Goal: Information Seeking & Learning: Learn about a topic

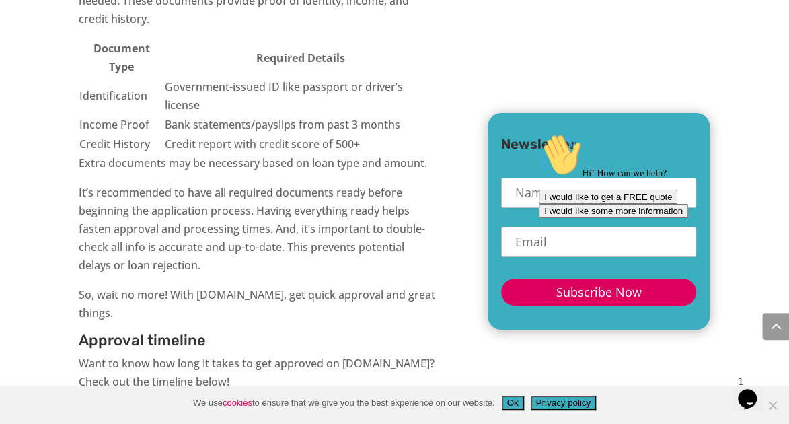
scroll to position [2655, 0]
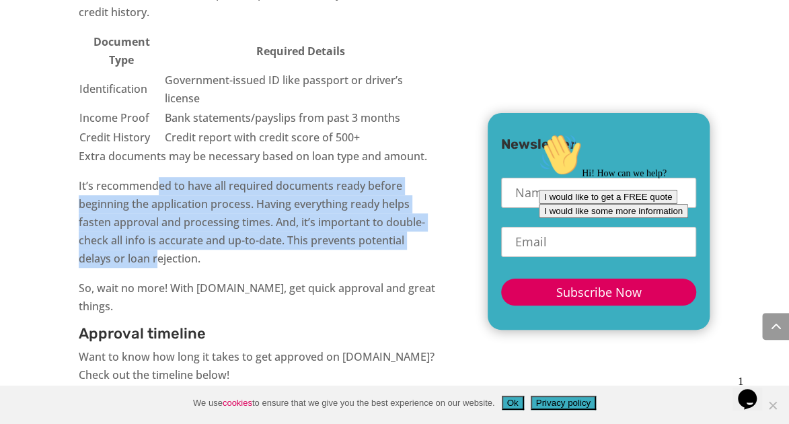
drag, startPoint x: 157, startPoint y: 174, endPoint x: 217, endPoint y: 194, distance: 63.2
click at [157, 241] on p "It’s recommended to have all required documents ready before beginning the appl…" at bounding box center [258, 228] width 358 height 102
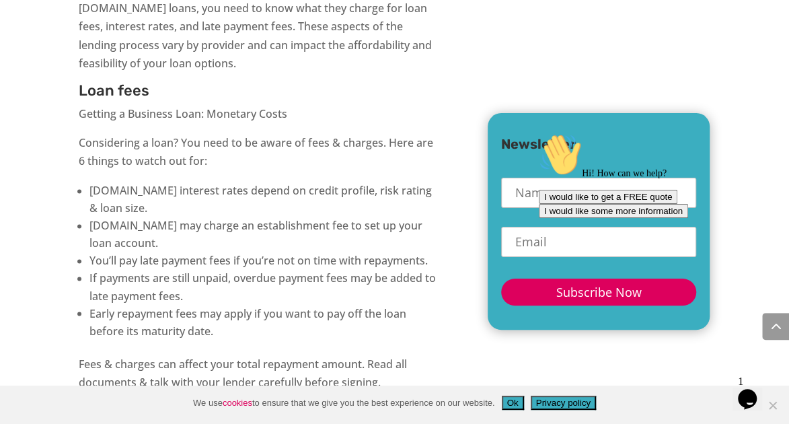
scroll to position [3262, 0]
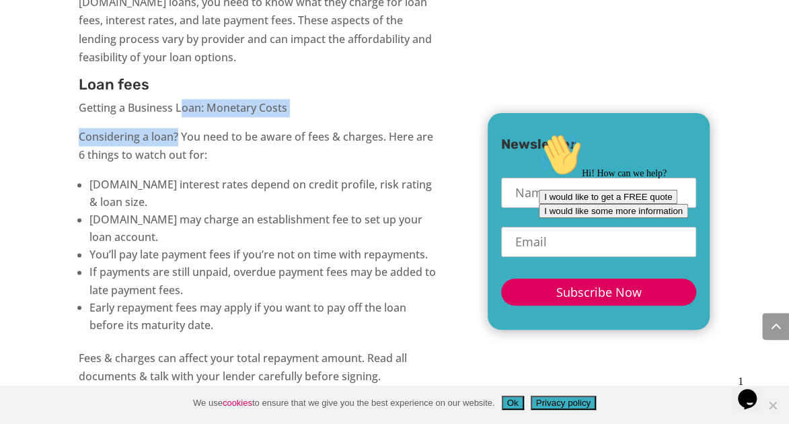
drag, startPoint x: 182, startPoint y: 85, endPoint x: 178, endPoint y: 123, distance: 38.5
click at [178, 123] on div "Overview of [DOMAIN_NAME] [DOMAIN_NAME] – Your Fast and Easy Business Funding S…" at bounding box center [258, 410] width 358 height 6289
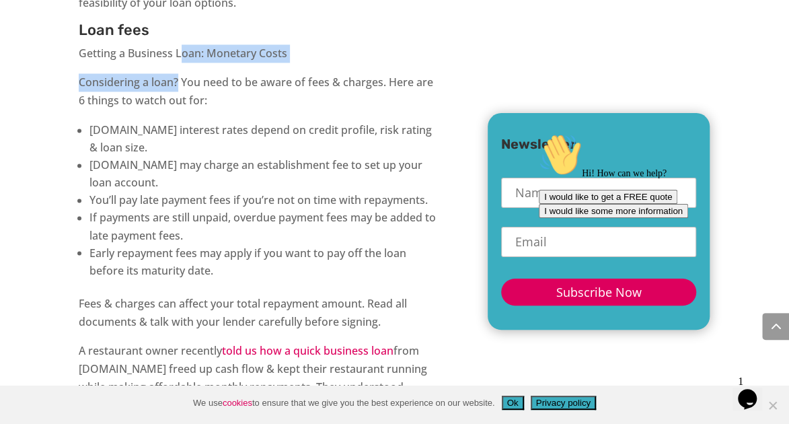
scroll to position [3317, 0]
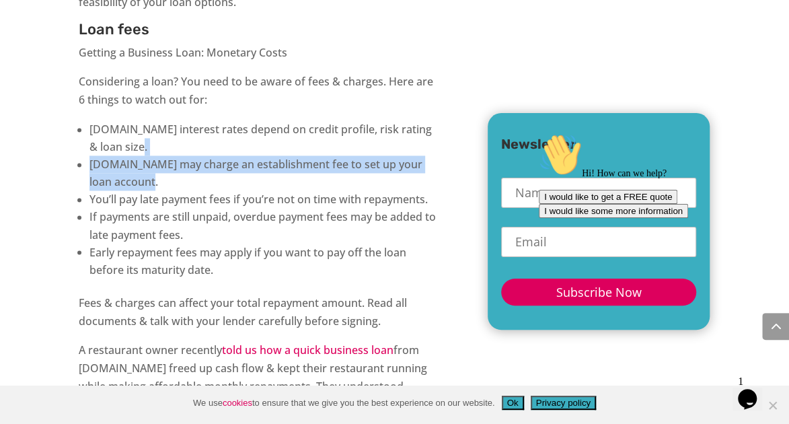
drag, startPoint x: 188, startPoint y: 121, endPoint x: 181, endPoint y: 160, distance: 39.7
click at [181, 160] on ul "[DOMAIN_NAME] interest rates depend on credit profile, risk rating & loan size.…" at bounding box center [258, 206] width 358 height 173
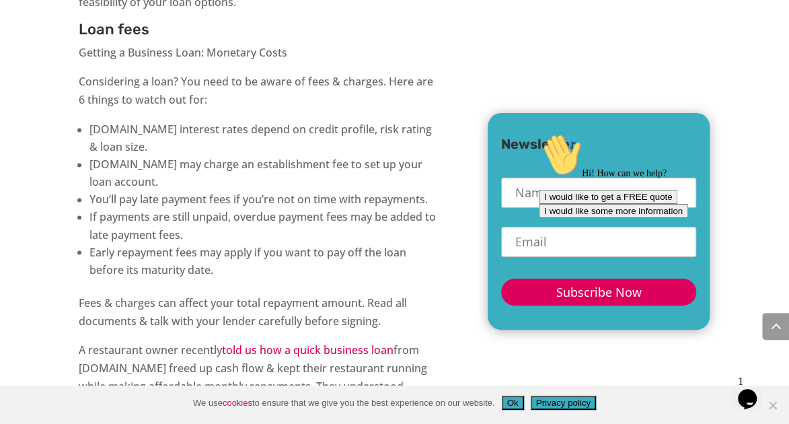
drag, startPoint x: 181, startPoint y: 160, endPoint x: 175, endPoint y: 110, distance: 50.8
click at [175, 120] on li "[DOMAIN_NAME] interest rates depend on credit profile, risk rating & loan size." at bounding box center [263, 137] width 348 height 35
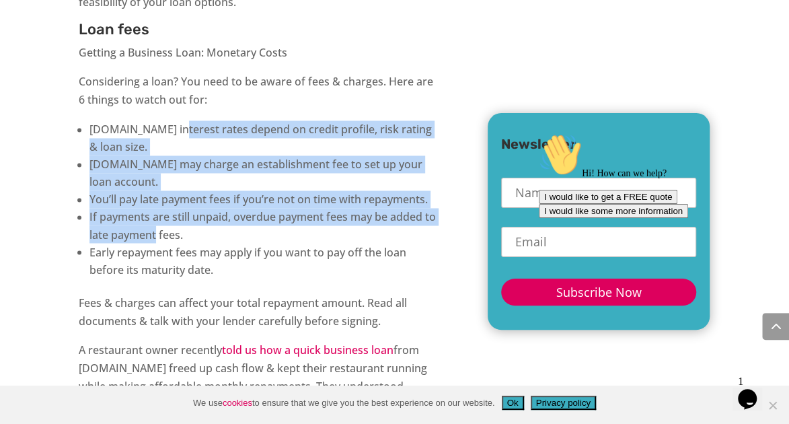
drag, startPoint x: 171, startPoint y: 118, endPoint x: 157, endPoint y: 218, distance: 100.4
click at [157, 218] on ul "[DOMAIN_NAME] interest rates depend on credit profile, risk rating & loan size.…" at bounding box center [258, 206] width 358 height 173
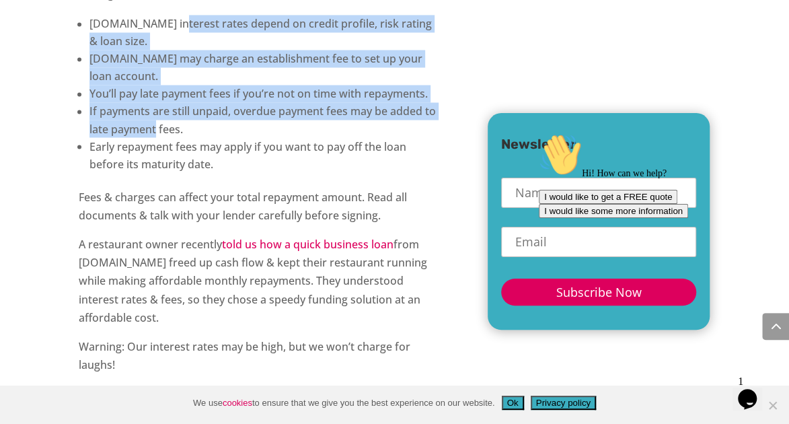
scroll to position [3427, 0]
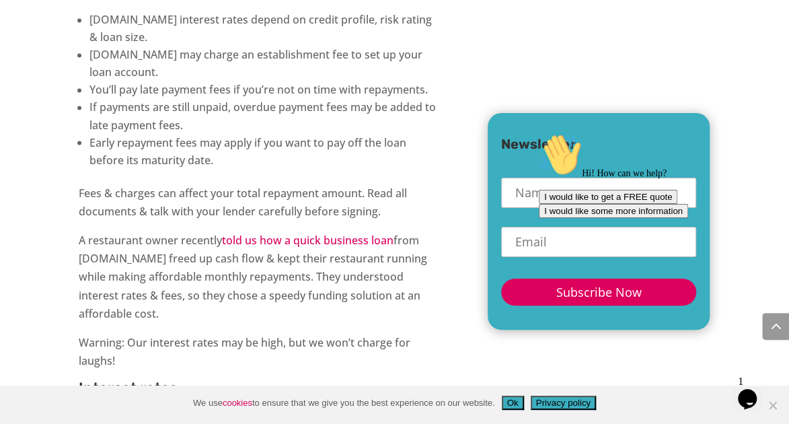
click at [163, 184] on p "Fees & charges can affect your total repayment amount. Read all documents & tal…" at bounding box center [258, 207] width 358 height 47
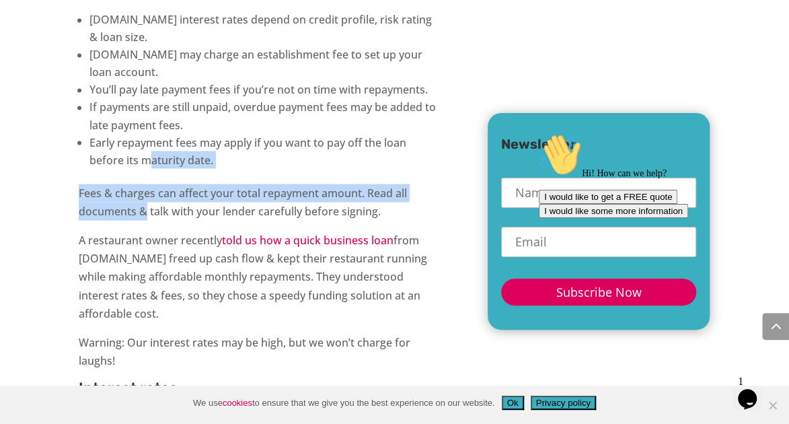
drag, startPoint x: 151, startPoint y: 163, endPoint x: 148, endPoint y: 206, distance: 42.5
click at [148, 206] on div "Overview of [DOMAIN_NAME] [DOMAIN_NAME] – Your Fast and Easy Business Funding S…" at bounding box center [258, 245] width 358 height 6289
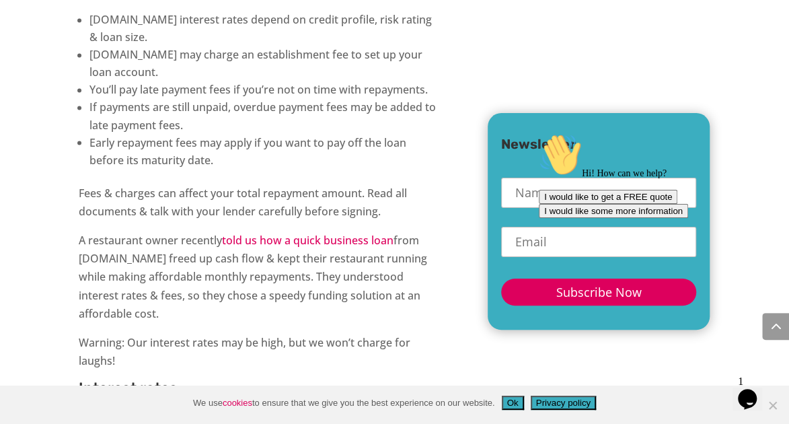
drag, startPoint x: 148, startPoint y: 206, endPoint x: 172, endPoint y: 243, distance: 44.8
click at [172, 246] on p "A restaurant owner recently told us how a quick business loan from [DOMAIN_NAME…" at bounding box center [258, 282] width 358 height 102
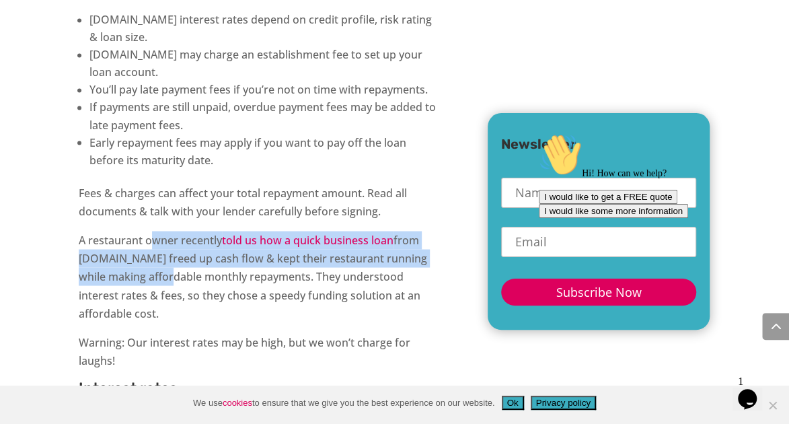
drag, startPoint x: 151, startPoint y: 219, endPoint x: 145, endPoint y: 260, distance: 42.0
click at [145, 260] on p "A restaurant owner recently told us how a quick business loan from [DOMAIN_NAME…" at bounding box center [258, 282] width 358 height 102
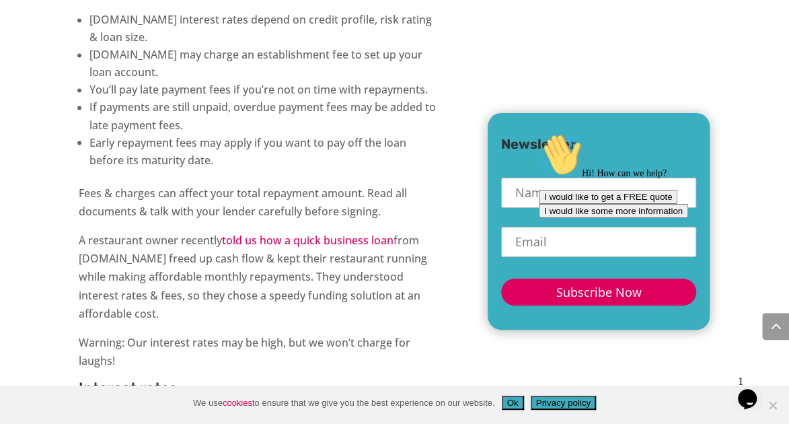
drag, startPoint x: 145, startPoint y: 260, endPoint x: 208, endPoint y: 266, distance: 63.5
click at [208, 266] on p "A restaurant owner recently told us how a quick business loan from [DOMAIN_NAME…" at bounding box center [258, 282] width 358 height 102
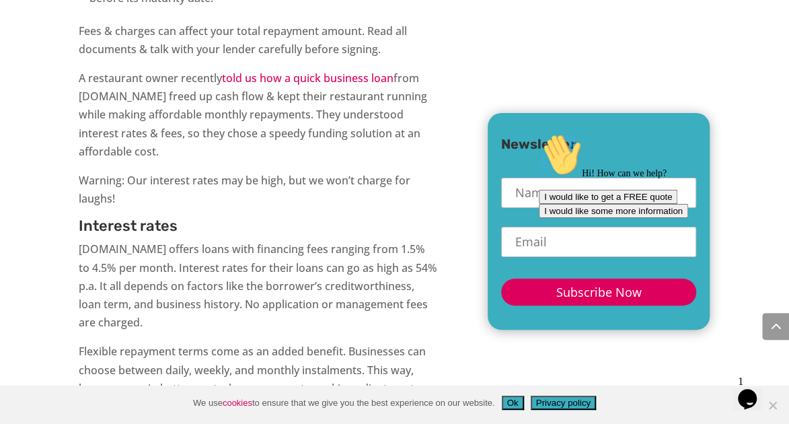
scroll to position [3590, 0]
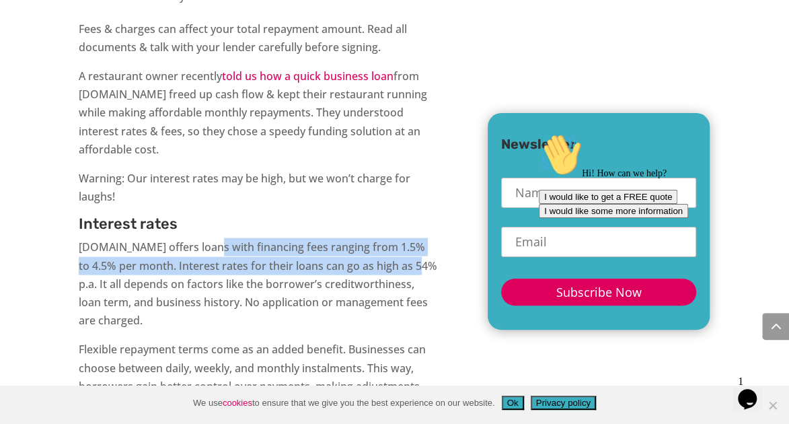
drag, startPoint x: 202, startPoint y: 229, endPoint x: 411, endPoint y: 252, distance: 210.5
click at [411, 252] on p "[DOMAIN_NAME] offers loans with financing fees ranging from 1.5% to 4.5% per mo…" at bounding box center [258, 289] width 358 height 102
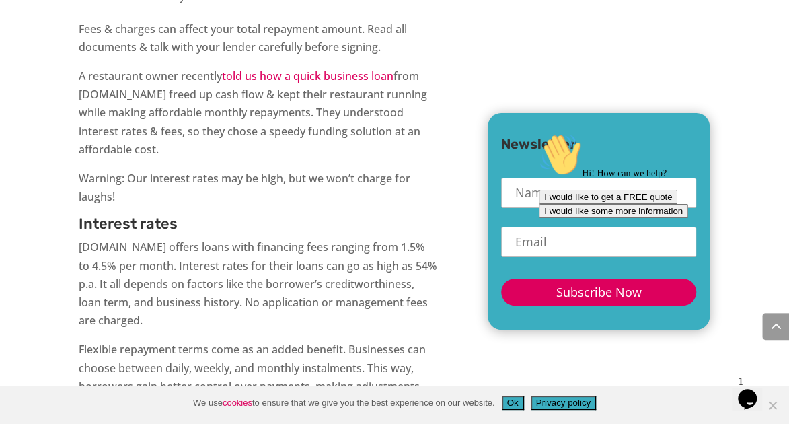
drag, startPoint x: 208, startPoint y: 262, endPoint x: 180, endPoint y: 263, distance: 27.6
click at [207, 262] on p "[DOMAIN_NAME] offers loans with financing fees ranging from 1.5% to 4.5% per mo…" at bounding box center [258, 289] width 358 height 102
drag, startPoint x: 149, startPoint y: 264, endPoint x: 230, endPoint y: 270, distance: 81.6
click at [230, 270] on p "[DOMAIN_NAME] offers loans with financing fees ranging from 1.5% to 4.5% per mo…" at bounding box center [258, 289] width 358 height 102
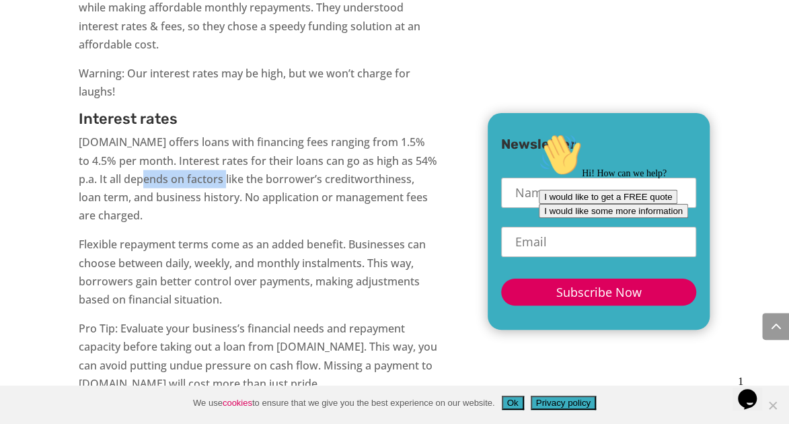
scroll to position [3700, 0]
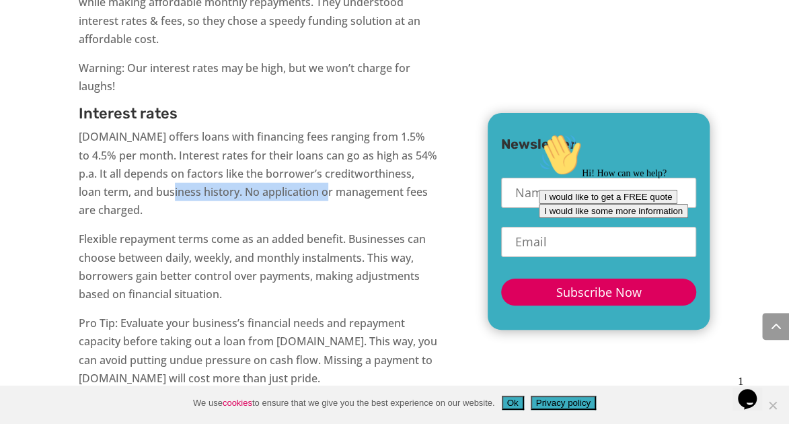
drag, startPoint x: 176, startPoint y: 178, endPoint x: 311, endPoint y: 181, distance: 134.5
click at [311, 181] on p "[DOMAIN_NAME] offers loans with financing fees ranging from 1.5% to 4.5% per mo…" at bounding box center [258, 179] width 358 height 102
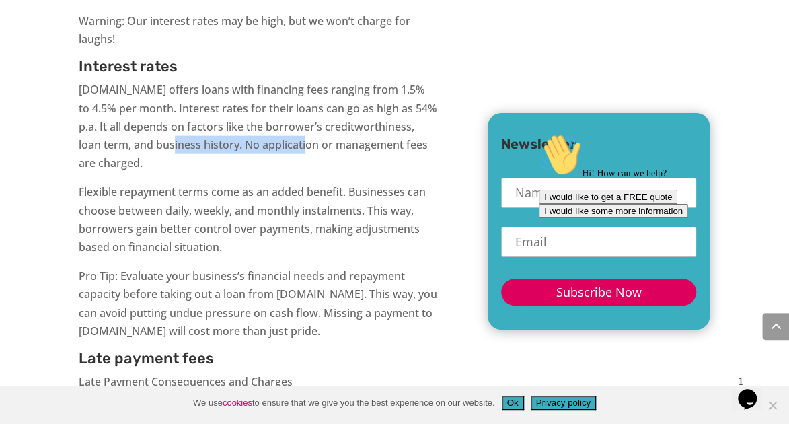
scroll to position [3755, 0]
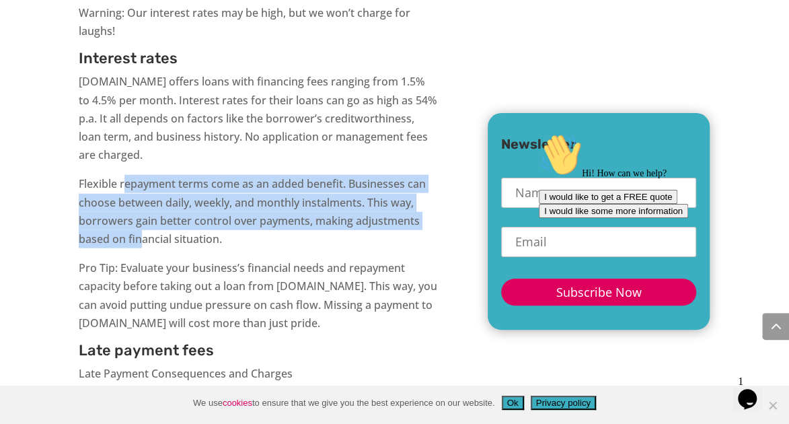
drag, startPoint x: 128, startPoint y: 163, endPoint x: 140, endPoint y: 221, distance: 59.1
click at [140, 221] on p "Flexible repayment terms come as an added benefit. Businesses can choose betwee…" at bounding box center [258, 217] width 358 height 84
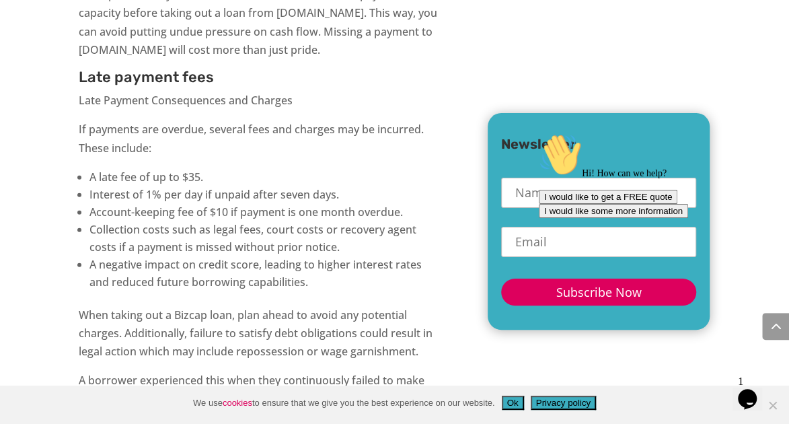
scroll to position [4032, 0]
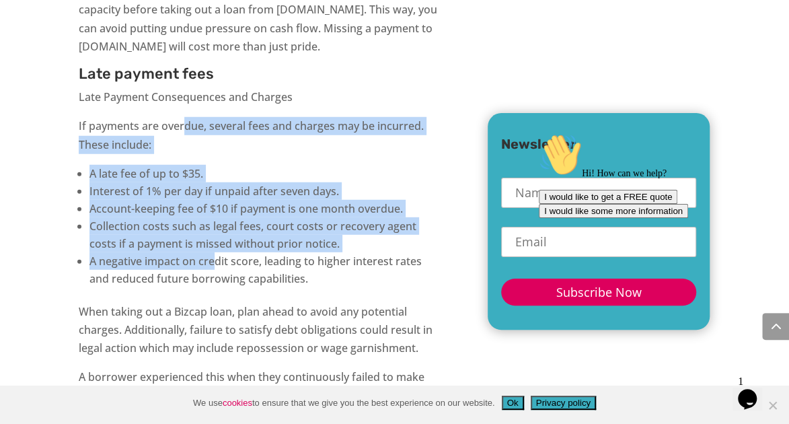
drag, startPoint x: 184, startPoint y: 110, endPoint x: 215, endPoint y: 245, distance: 139.2
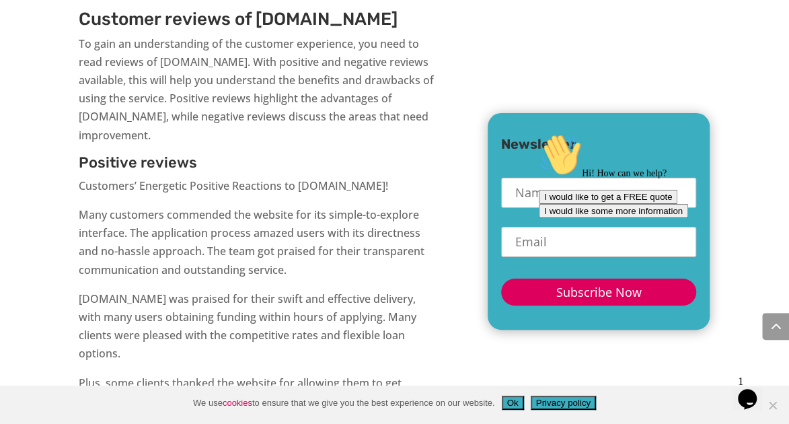
scroll to position [4525, 0]
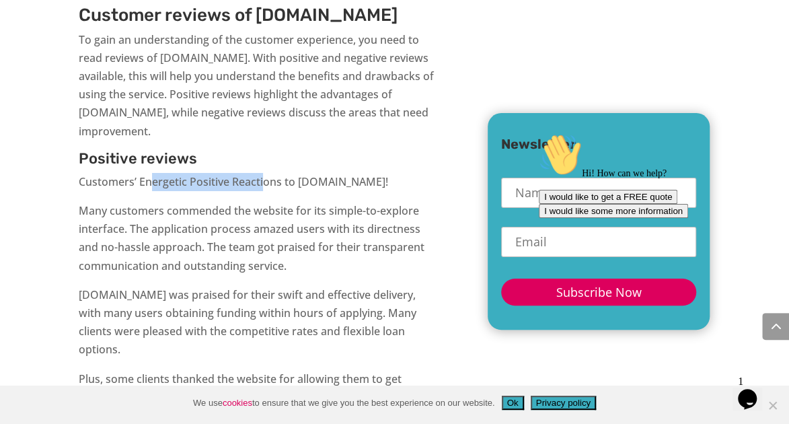
drag, startPoint x: 151, startPoint y: 166, endPoint x: 266, endPoint y: 166, distance: 115.0
click at [266, 173] on p "Customers’ Energetic Positive Reactions to [DOMAIN_NAME]!" at bounding box center [258, 187] width 358 height 29
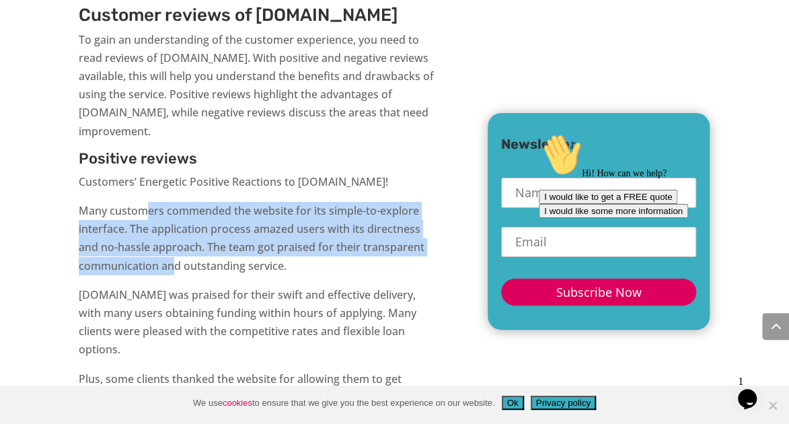
drag, startPoint x: 147, startPoint y: 191, endPoint x: 179, endPoint y: 244, distance: 62.2
click at [176, 245] on p "Many customers commended the website for its simple-to-explore interface. The a…" at bounding box center [258, 244] width 358 height 84
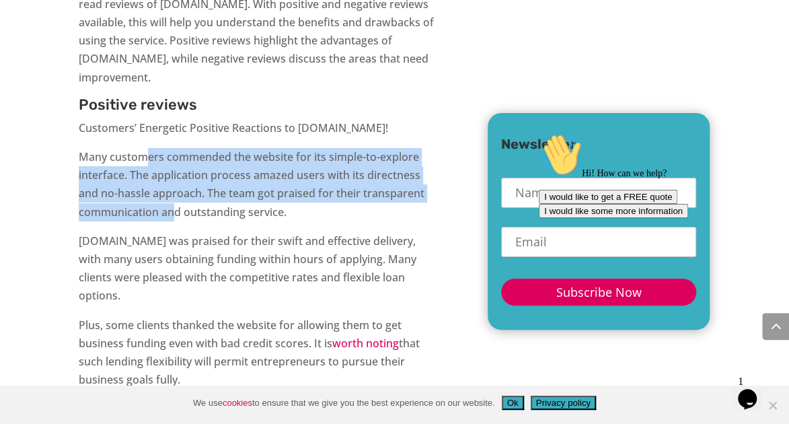
scroll to position [4580, 0]
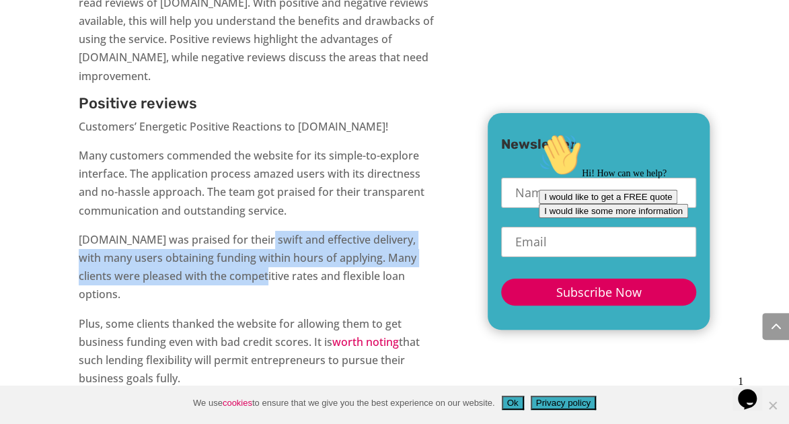
drag, startPoint x: 252, startPoint y: 227, endPoint x: 237, endPoint y: 266, distance: 41.5
click at [237, 266] on p "[DOMAIN_NAME] was praised for their swift and effective delivery, with many use…" at bounding box center [258, 273] width 358 height 84
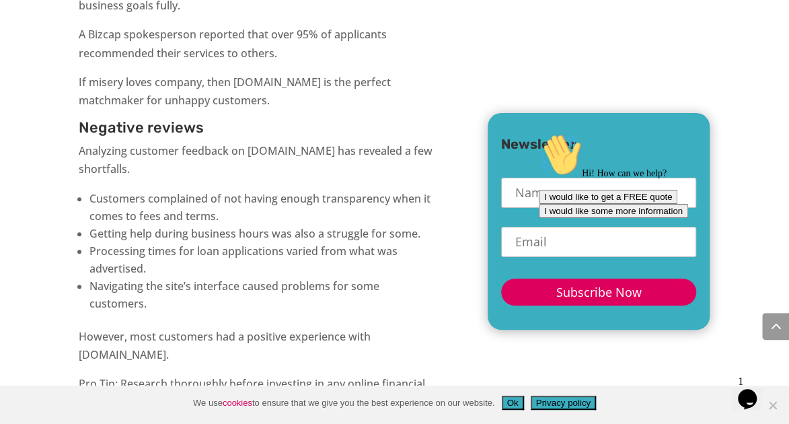
scroll to position [4961, 0]
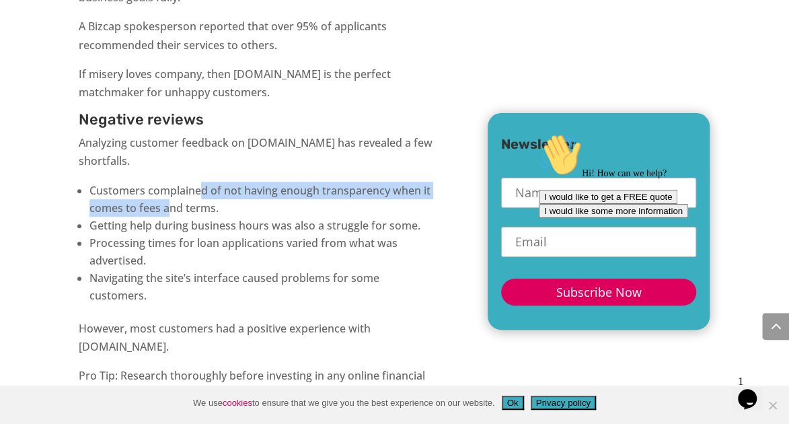
drag, startPoint x: 199, startPoint y: 157, endPoint x: 168, endPoint y: 176, distance: 36.6
click at [166, 182] on li "Customers complained of not having enough transparency when it comes to fees an…" at bounding box center [263, 199] width 348 height 35
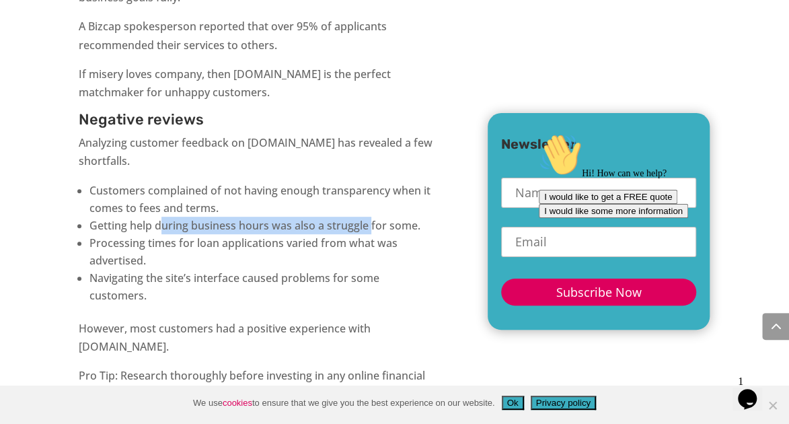
drag, startPoint x: 168, startPoint y: 176, endPoint x: 366, endPoint y: 188, distance: 198.1
click at [369, 217] on li "Getting help during business hours was also a struggle for some." at bounding box center [263, 225] width 348 height 17
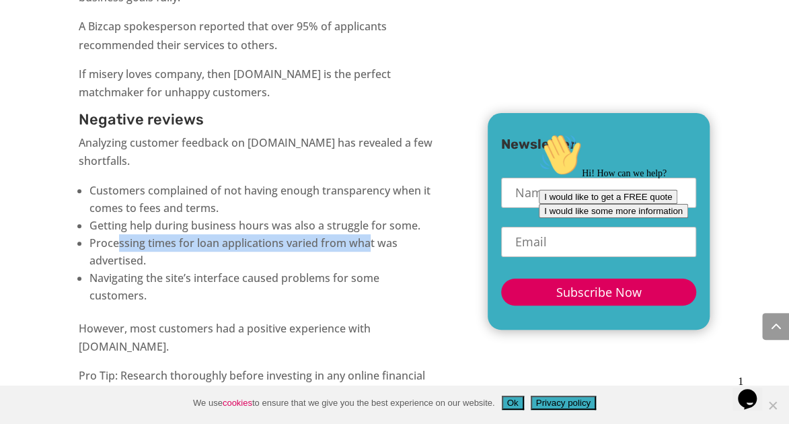
drag, startPoint x: 120, startPoint y: 204, endPoint x: 354, endPoint y: 213, distance: 234.2
click at [354, 234] on li "Processing times for loan applications varied from what was advertised." at bounding box center [263, 251] width 348 height 35
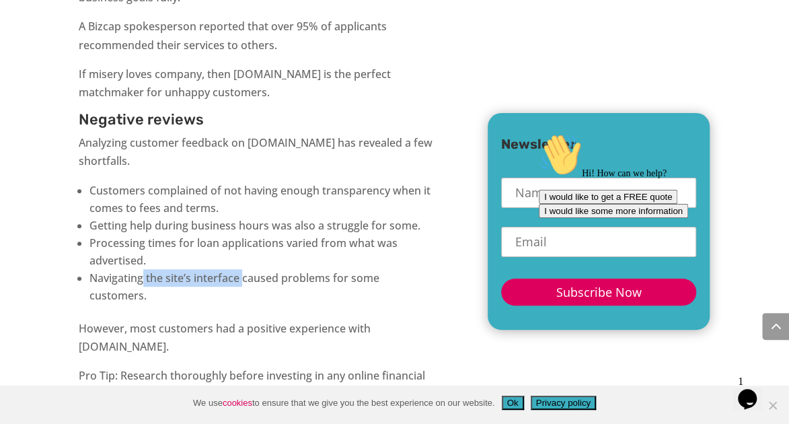
drag, startPoint x: 145, startPoint y: 238, endPoint x: 244, endPoint y: 238, distance: 98.9
click at [244, 269] on li "Navigating the site’s interface caused problems for some customers." at bounding box center [263, 286] width 348 height 35
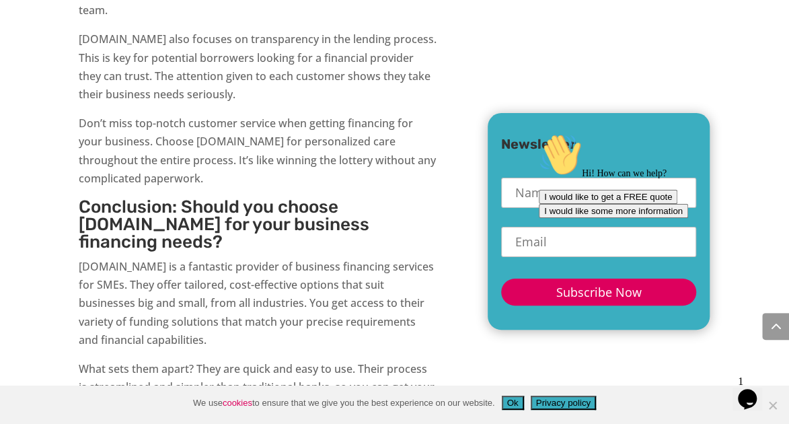
scroll to position [6272, 0]
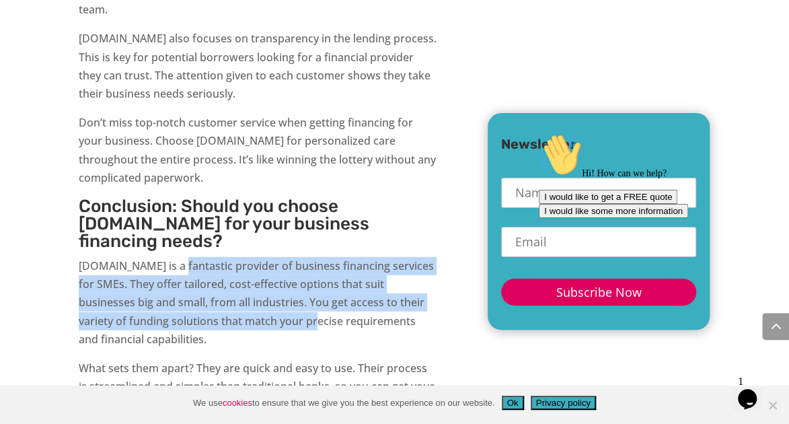
drag, startPoint x: 167, startPoint y: 192, endPoint x: 270, endPoint y: 243, distance: 115.5
click at [270, 257] on p "[DOMAIN_NAME] is a fantastic provider of business financing services for SMEs. …" at bounding box center [258, 308] width 358 height 102
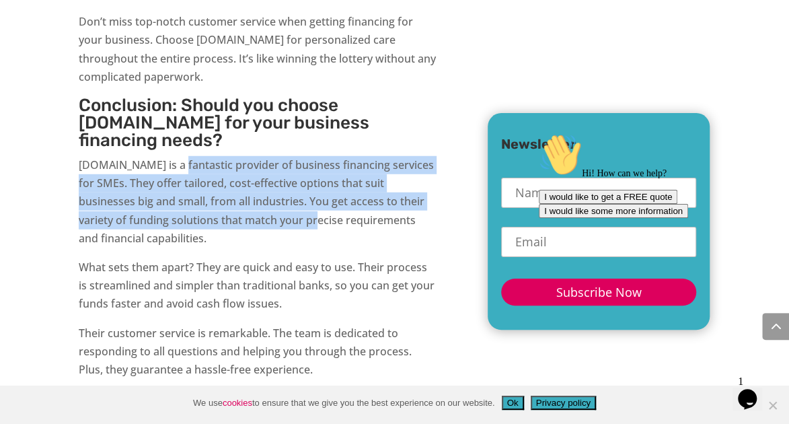
scroll to position [6381, 0]
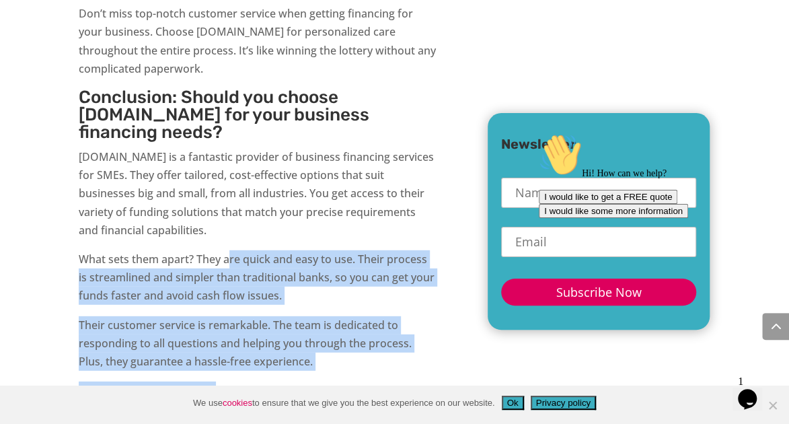
drag, startPoint x: 230, startPoint y: 190, endPoint x: 221, endPoint y: 305, distance: 115.3
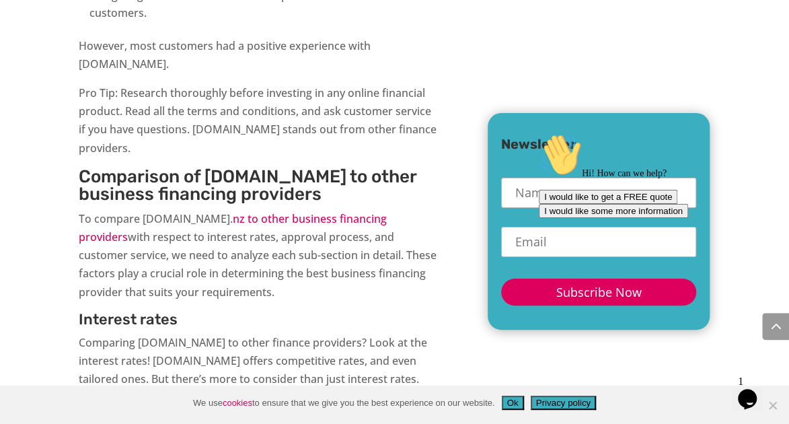
scroll to position [5125, 0]
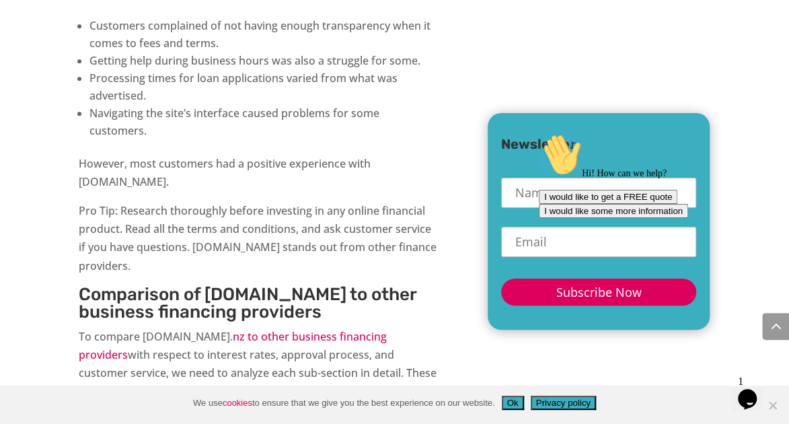
click at [770, 387] on div "1 Opens Chat This icon Opens the chat window." at bounding box center [754, 381] width 32 height 12
click at [776, 406] on span "Cookie Notice" at bounding box center [771, 404] width 13 height 13
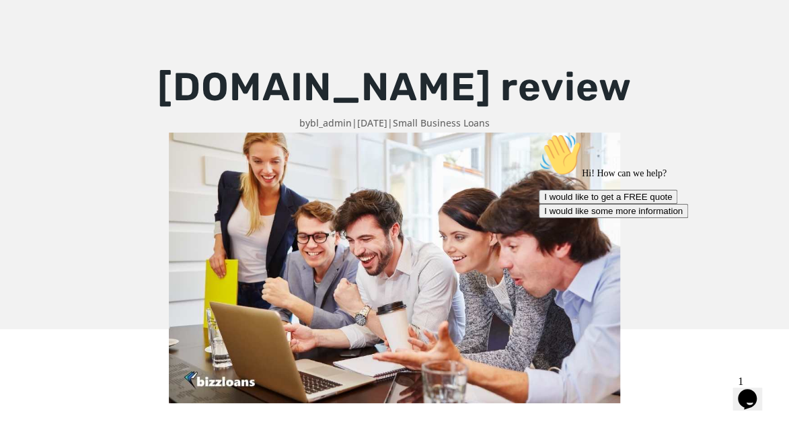
scroll to position [43, 0]
